Goal: Information Seeking & Learning: Learn about a topic

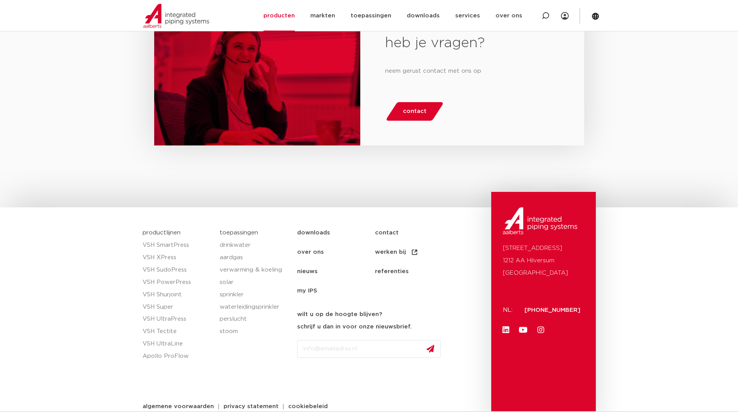
scroll to position [1234, 0]
click at [234, 257] on link "aardgas" at bounding box center [255, 257] width 70 height 12
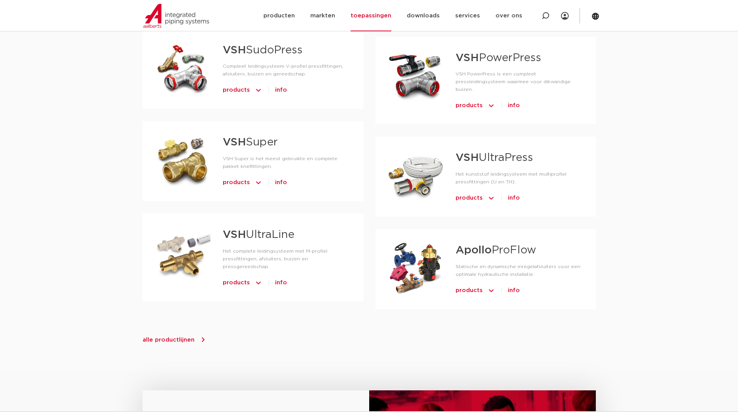
scroll to position [493, 0]
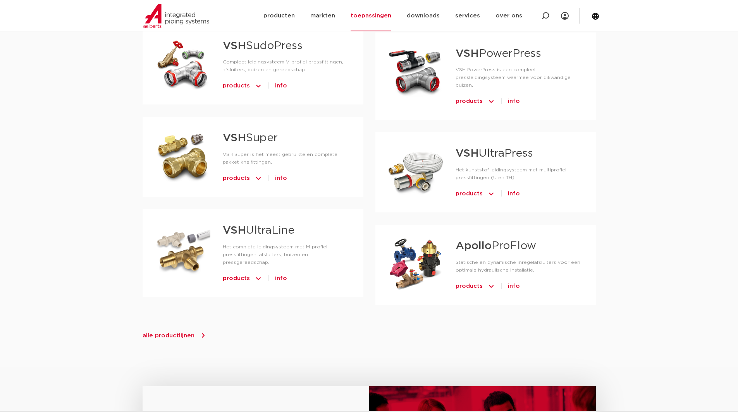
click at [481, 280] on span "products" at bounding box center [468, 286] width 27 height 12
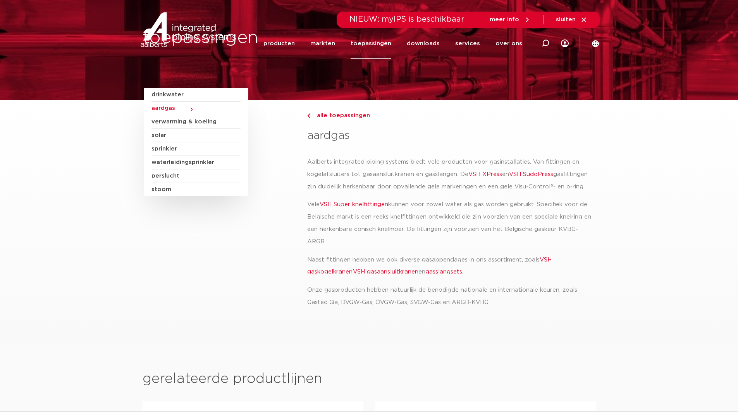
scroll to position [0, 0]
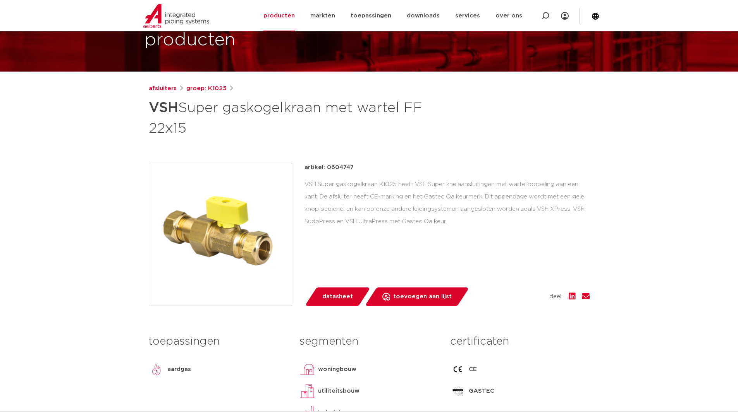
scroll to position [53, 0]
